Goal: Find specific page/section: Find specific page/section

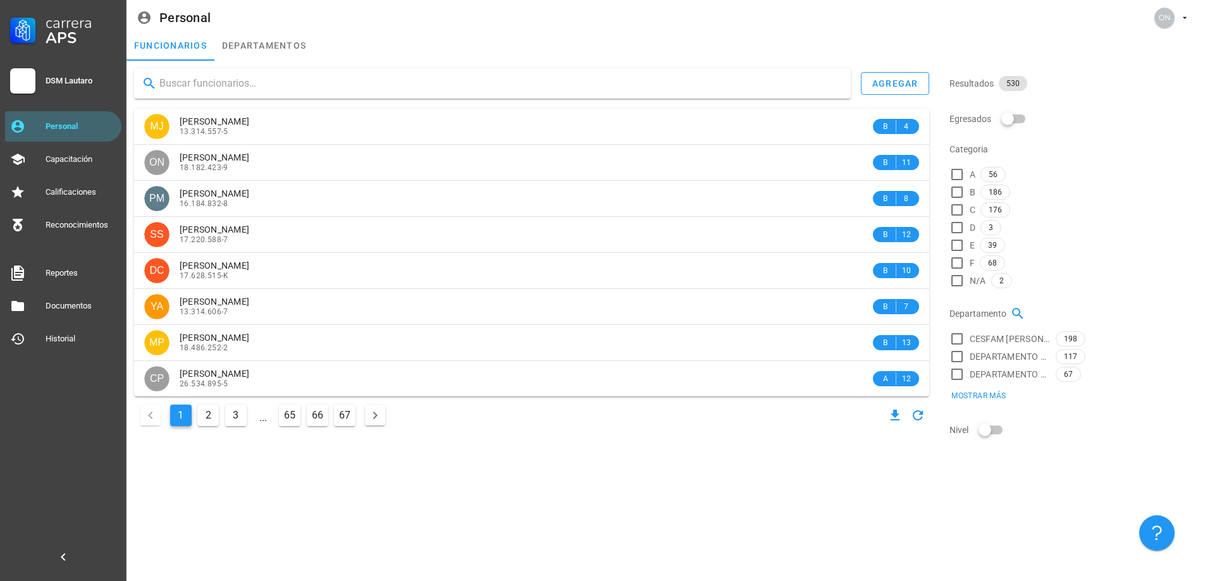
click at [233, 77] on input "text" at bounding box center [499, 83] width 681 height 20
type input "milagro"
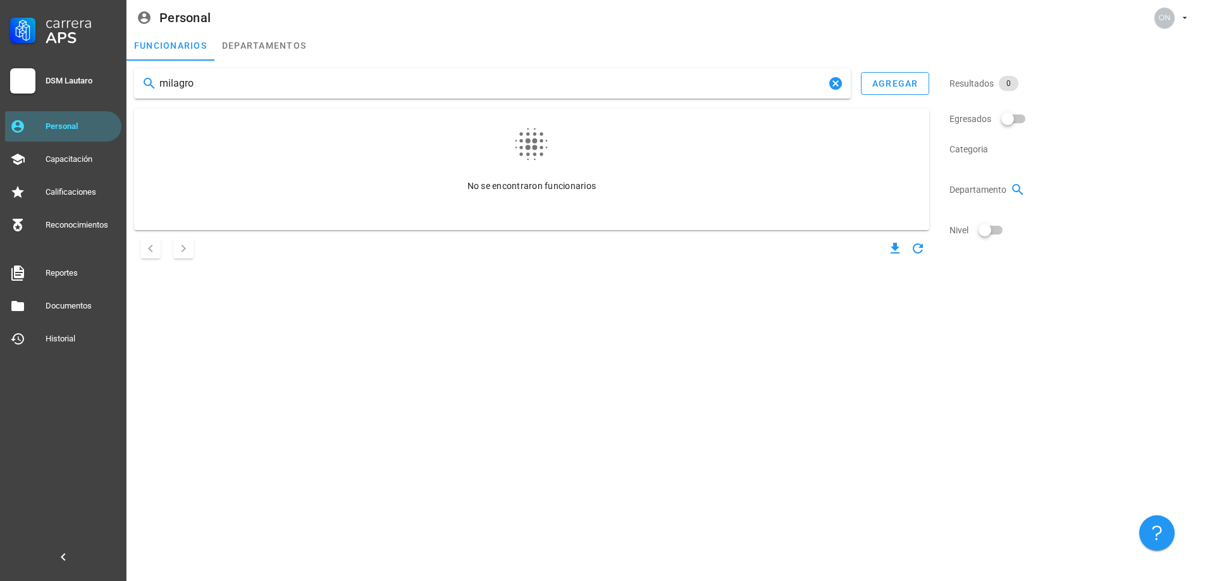
drag, startPoint x: 230, startPoint y: 82, endPoint x: 125, endPoint y: 87, distance: 105.1
click at [125, 87] on div "Carrera APS DSM [PERSON_NAME] Personal Capacitación Calificaciones Reconocimien…" at bounding box center [602, 290] width 1205 height 581
